Goal: Information Seeking & Learning: Learn about a topic

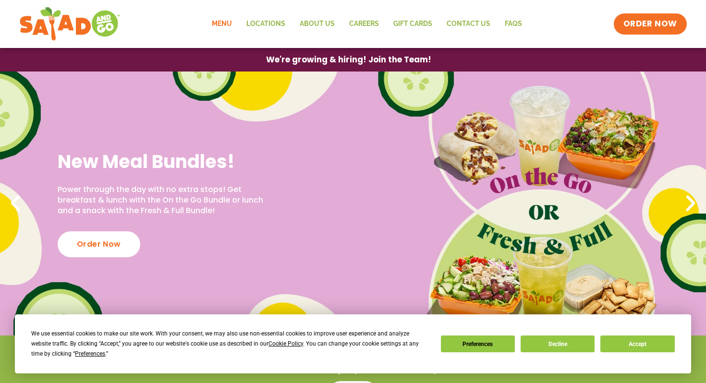
click at [224, 21] on link "Menu" at bounding box center [221, 24] width 35 height 22
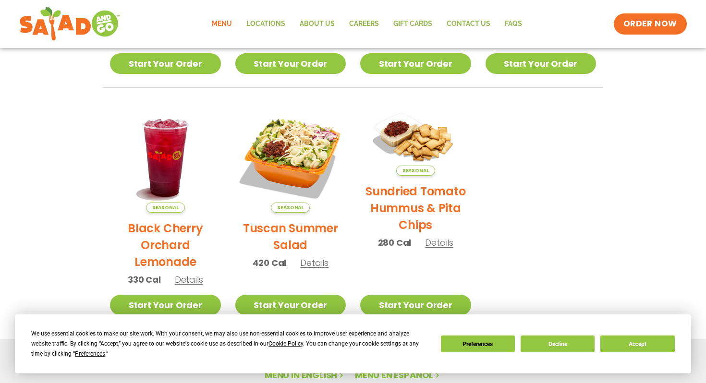
scroll to position [423, 0]
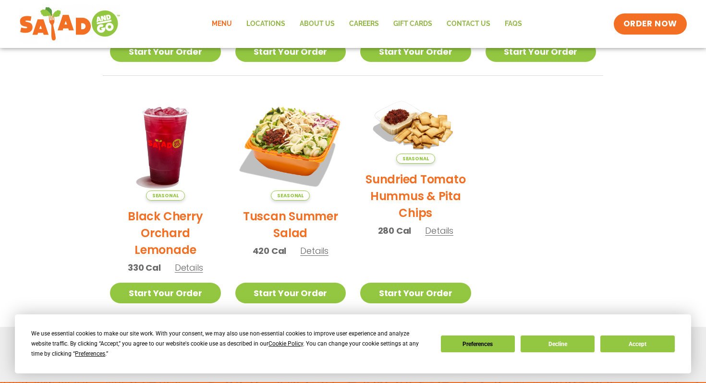
click at [316, 251] on span "Details" at bounding box center [314, 251] width 28 height 12
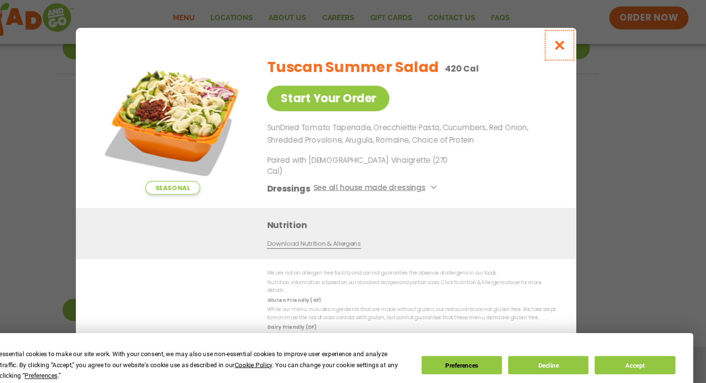
click at [570, 54] on icon "Close modal" at bounding box center [568, 49] width 12 height 10
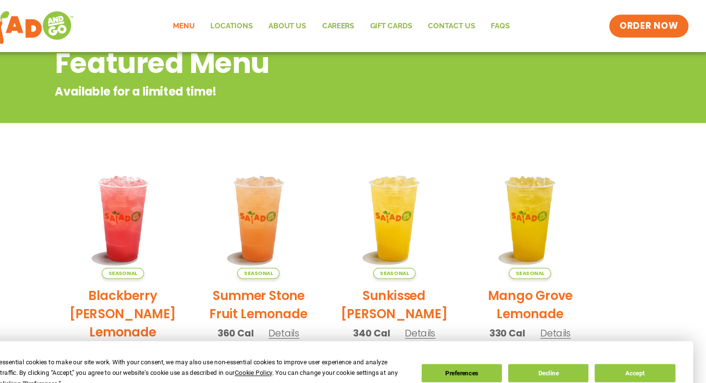
scroll to position [25, 0]
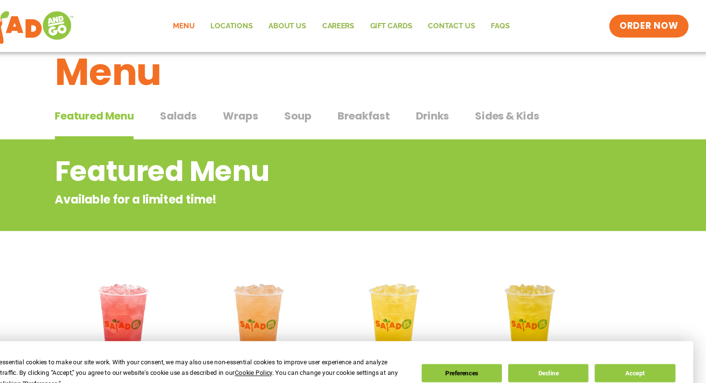
click at [217, 106] on span "Salads" at bounding box center [216, 107] width 34 height 14
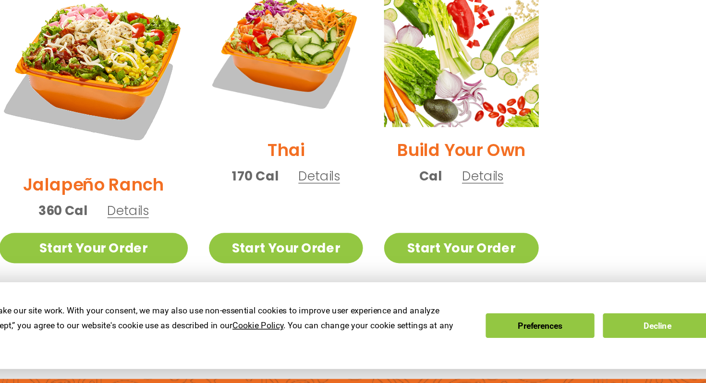
scroll to position [683, 0]
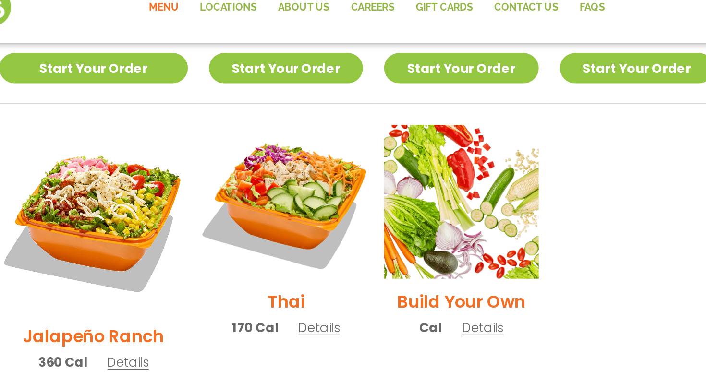
click at [306, 120] on img at bounding box center [304, 156] width 123 height 123
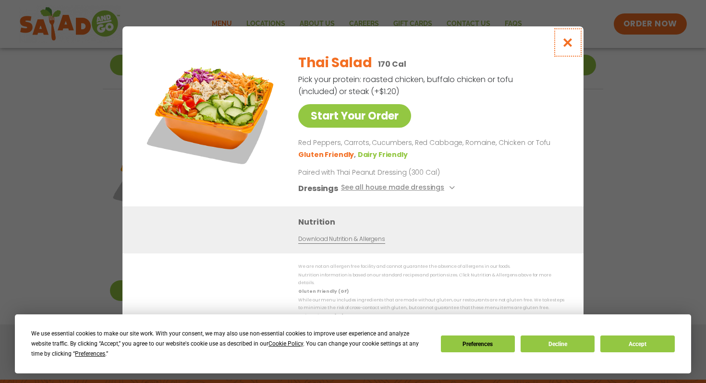
click at [569, 48] on icon "Close modal" at bounding box center [568, 42] width 12 height 10
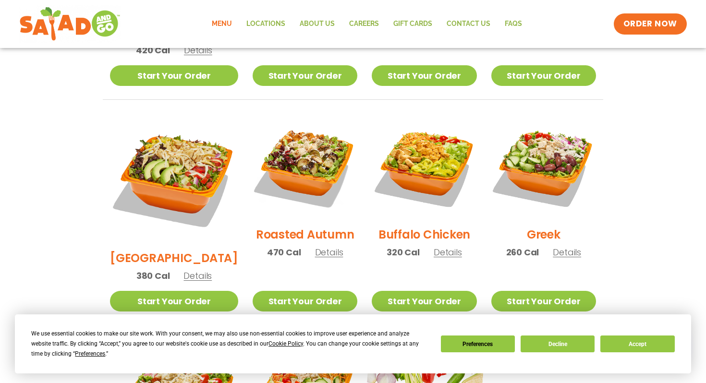
scroll to position [0, 0]
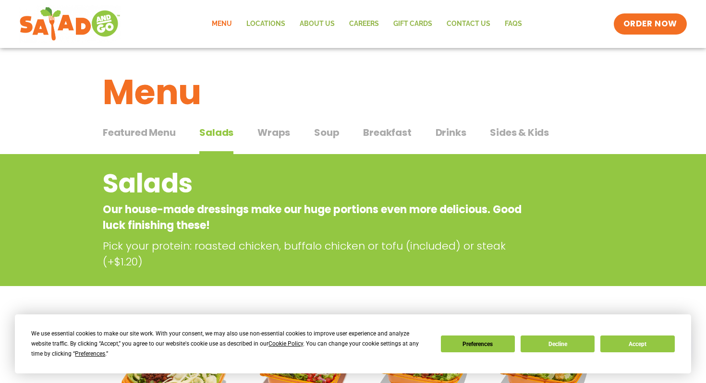
click at [324, 132] on span "Soup" at bounding box center [326, 132] width 25 height 14
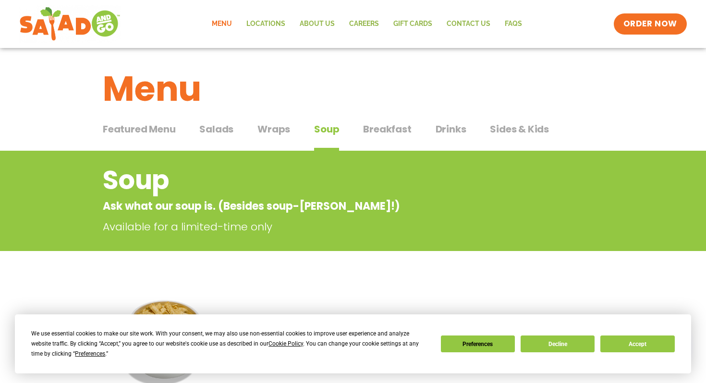
scroll to position [0, 0]
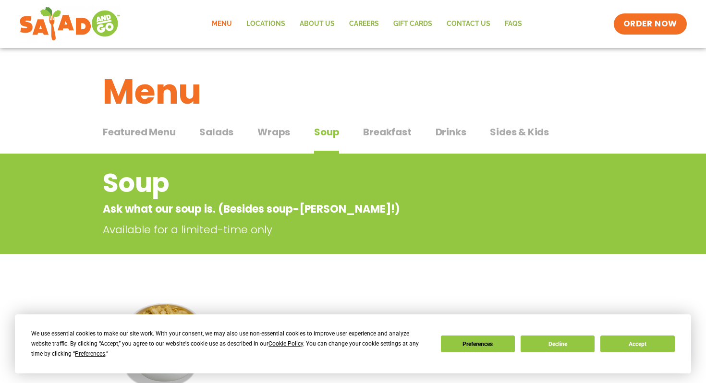
click at [286, 131] on span "Wraps" at bounding box center [273, 132] width 33 height 14
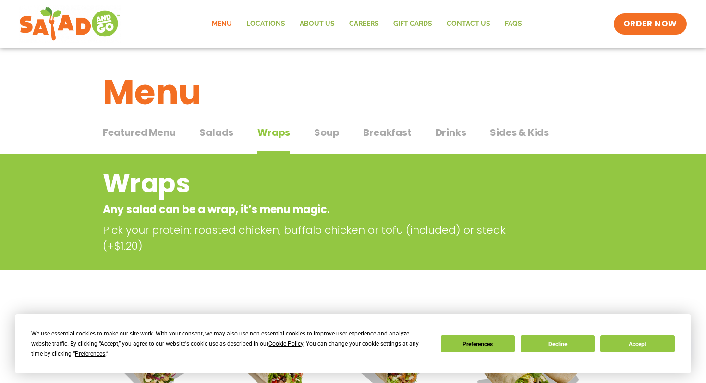
click at [394, 132] on span "Breakfast" at bounding box center [387, 132] width 48 height 14
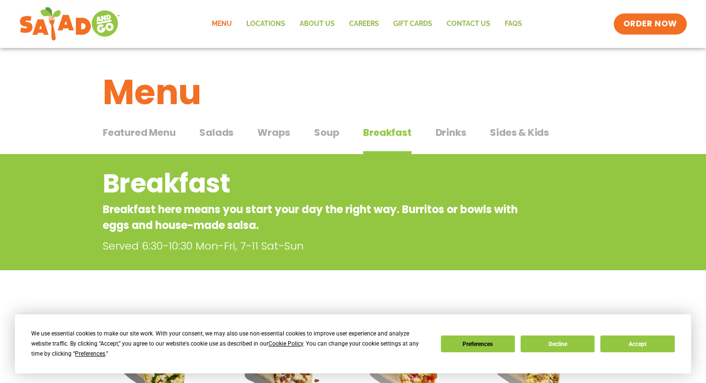
click at [453, 130] on span "Drinks" at bounding box center [450, 132] width 31 height 14
